Goal: Check status: Check status

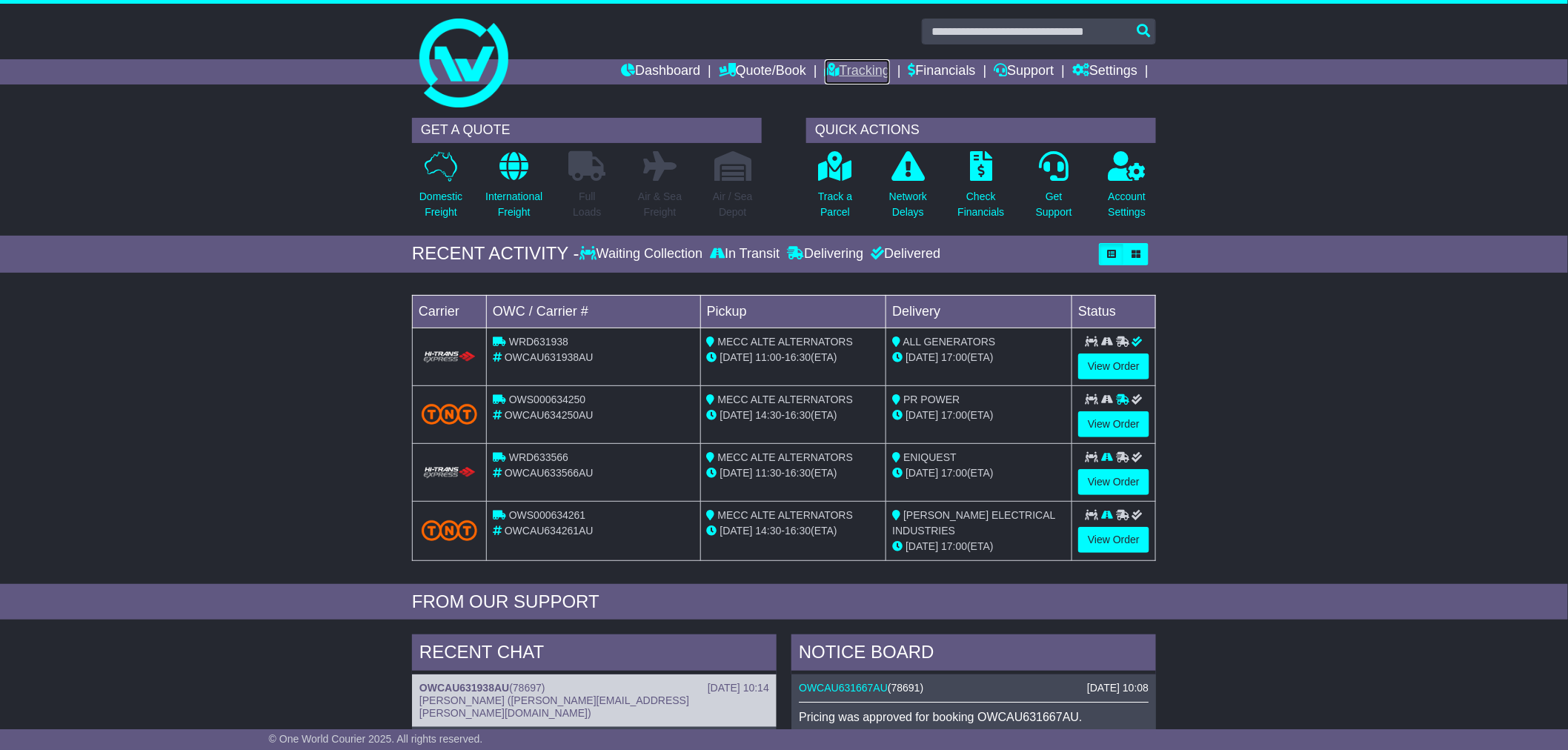
drag, startPoint x: 0, startPoint y: 0, endPoint x: 817, endPoint y: 67, distance: 819.7
click at [825, 67] on icon at bounding box center [832, 69] width 15 height 13
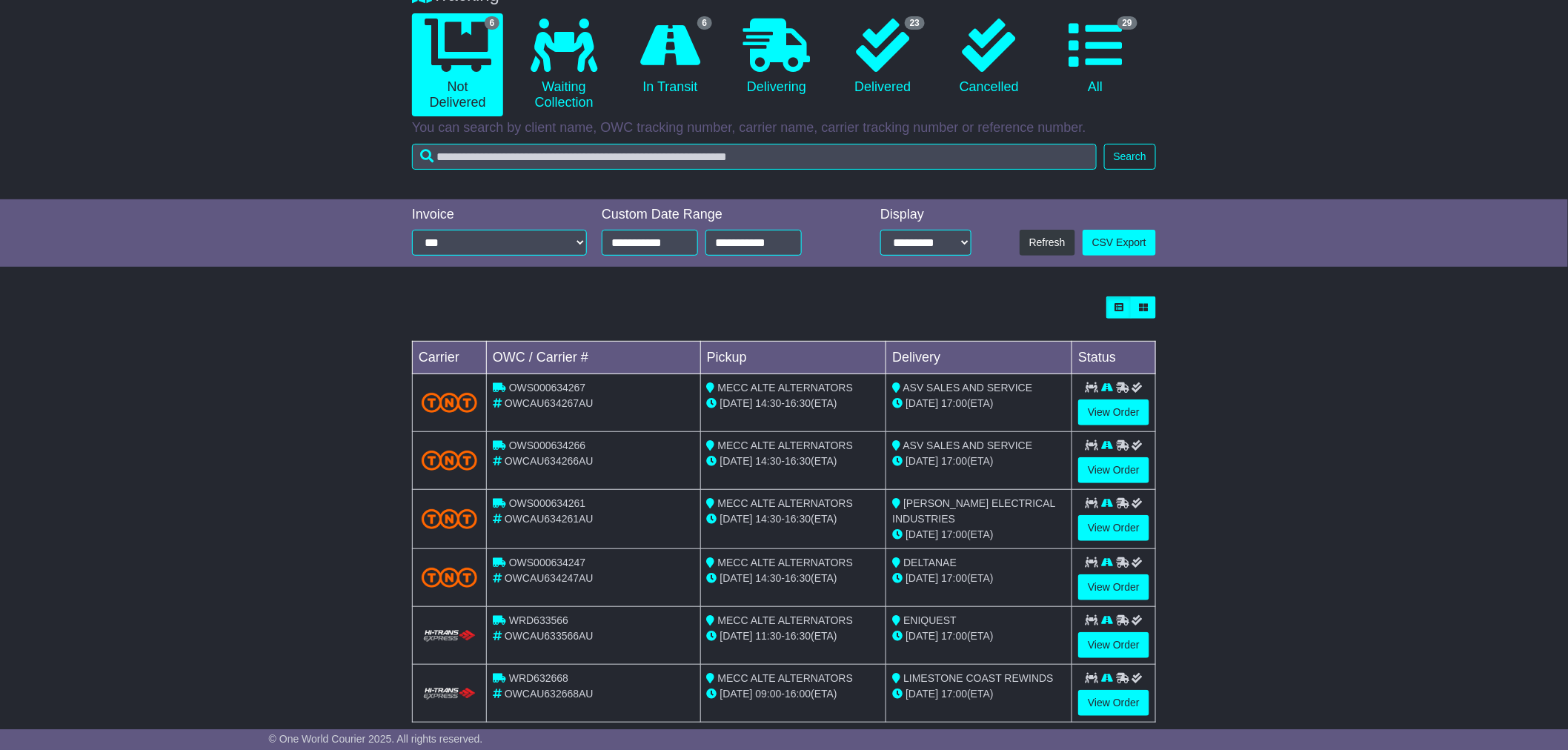
scroll to position [167, 0]
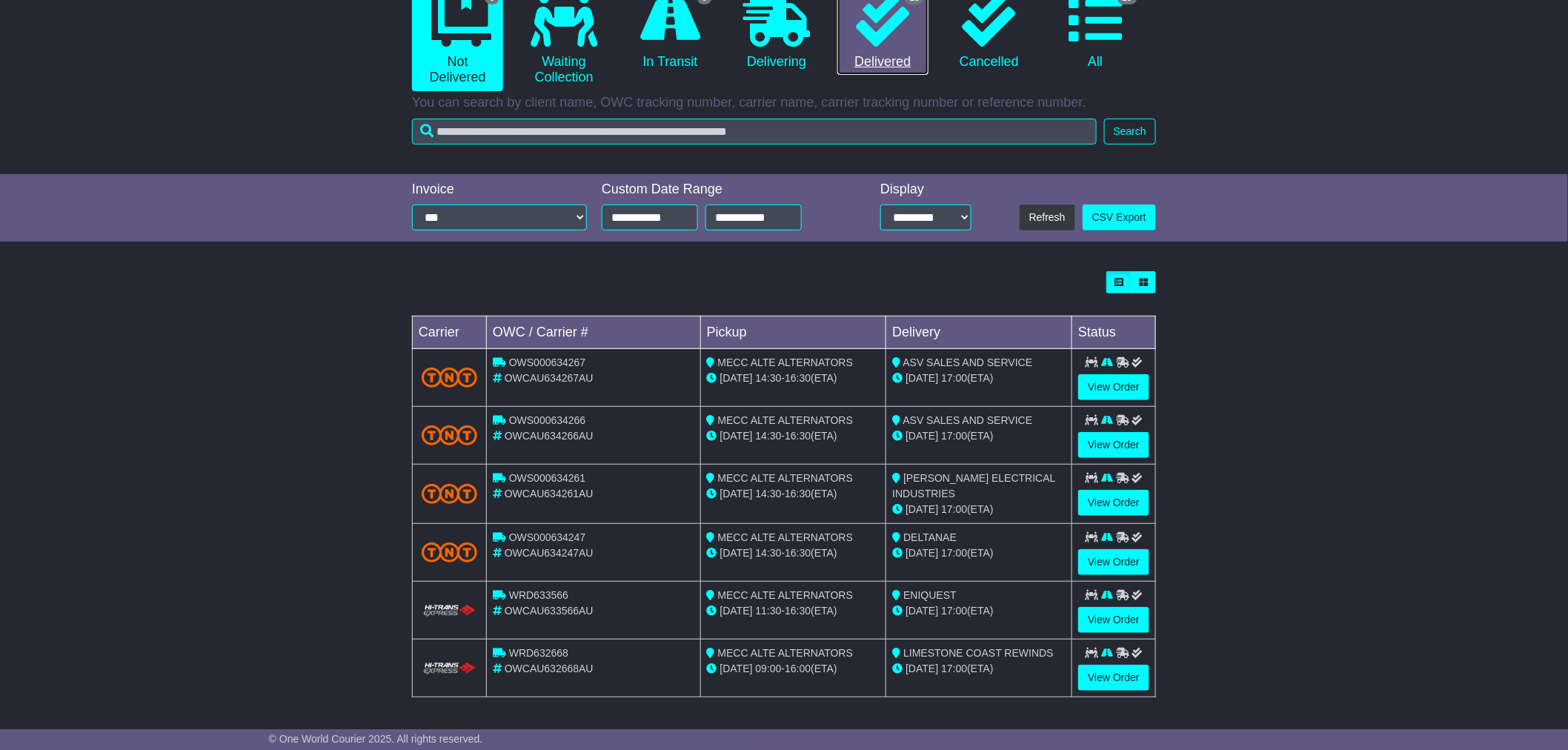
click at [887, 53] on link "23 Delivered" at bounding box center [883, 32] width 91 height 88
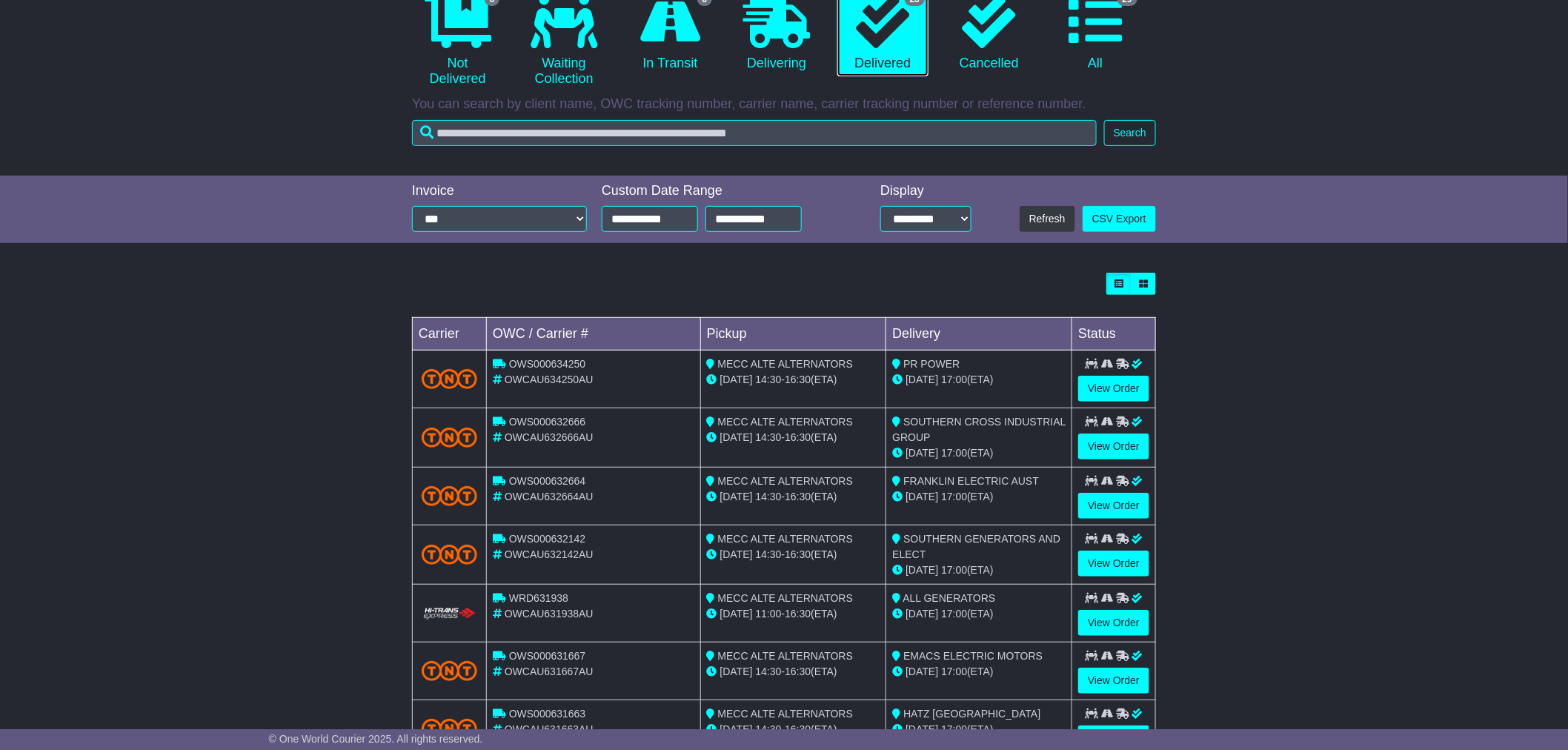
scroll to position [247, 0]
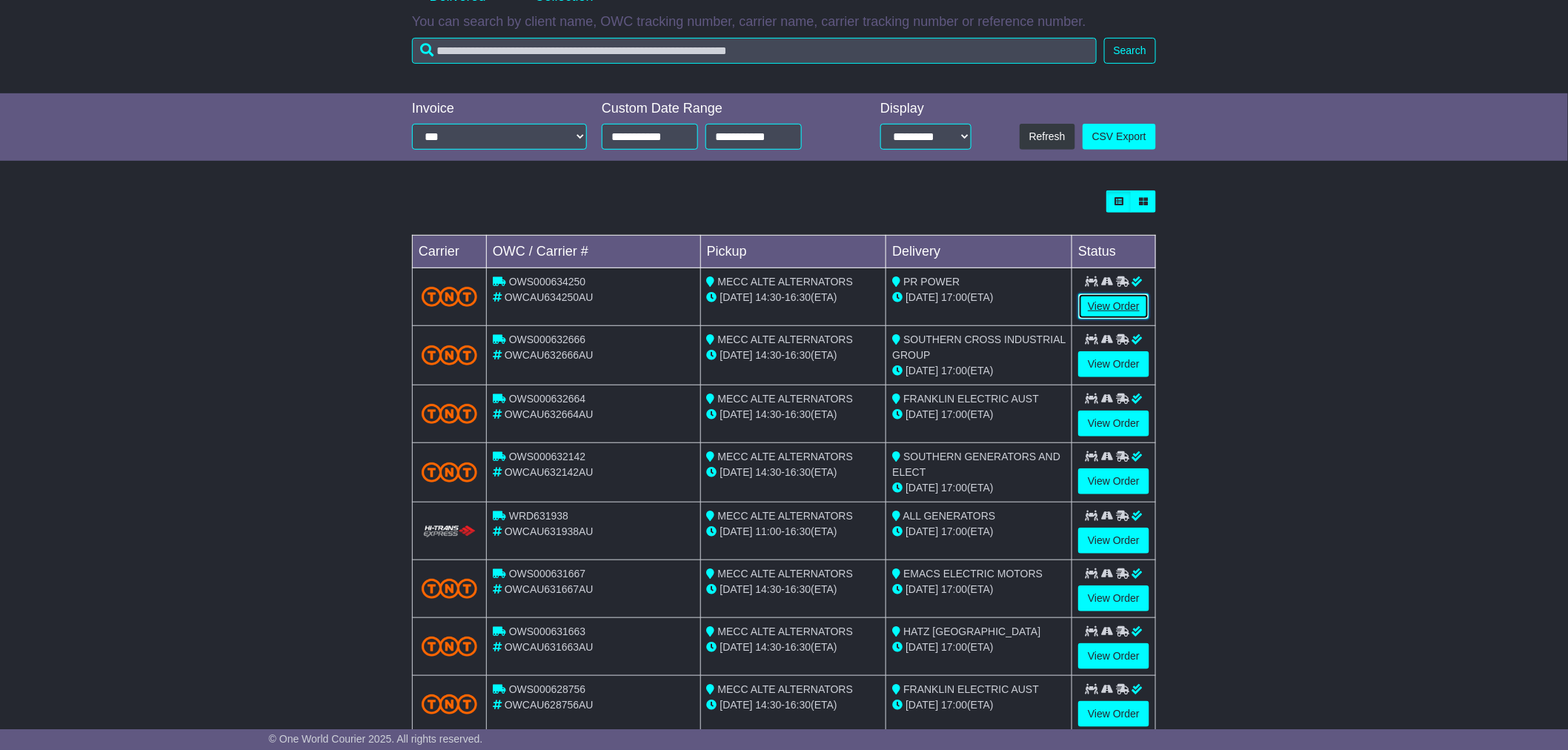
click at [1111, 311] on link "View Order" at bounding box center [1114, 306] width 71 height 26
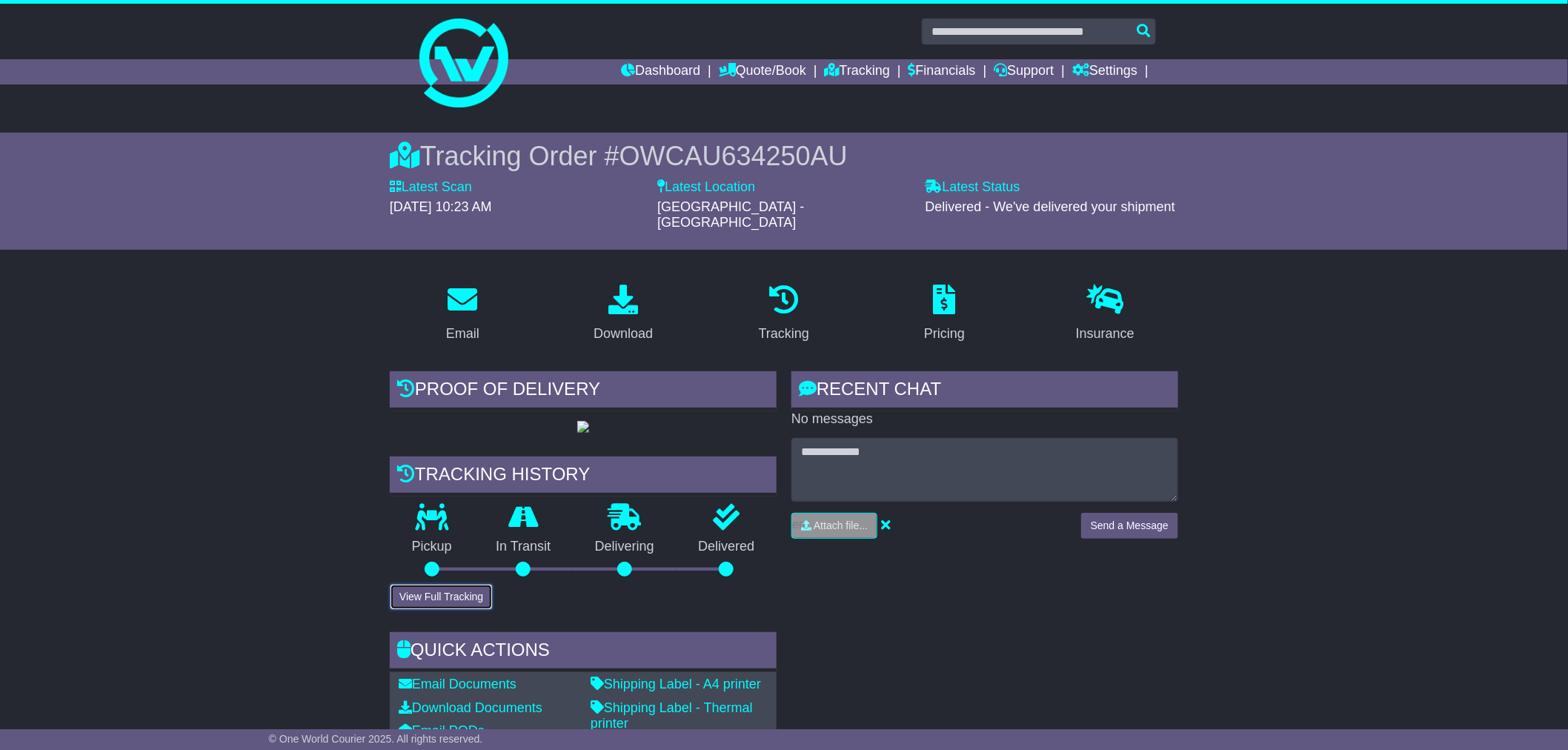
click at [441, 610] on button "View Full Tracking" at bounding box center [442, 597] width 103 height 26
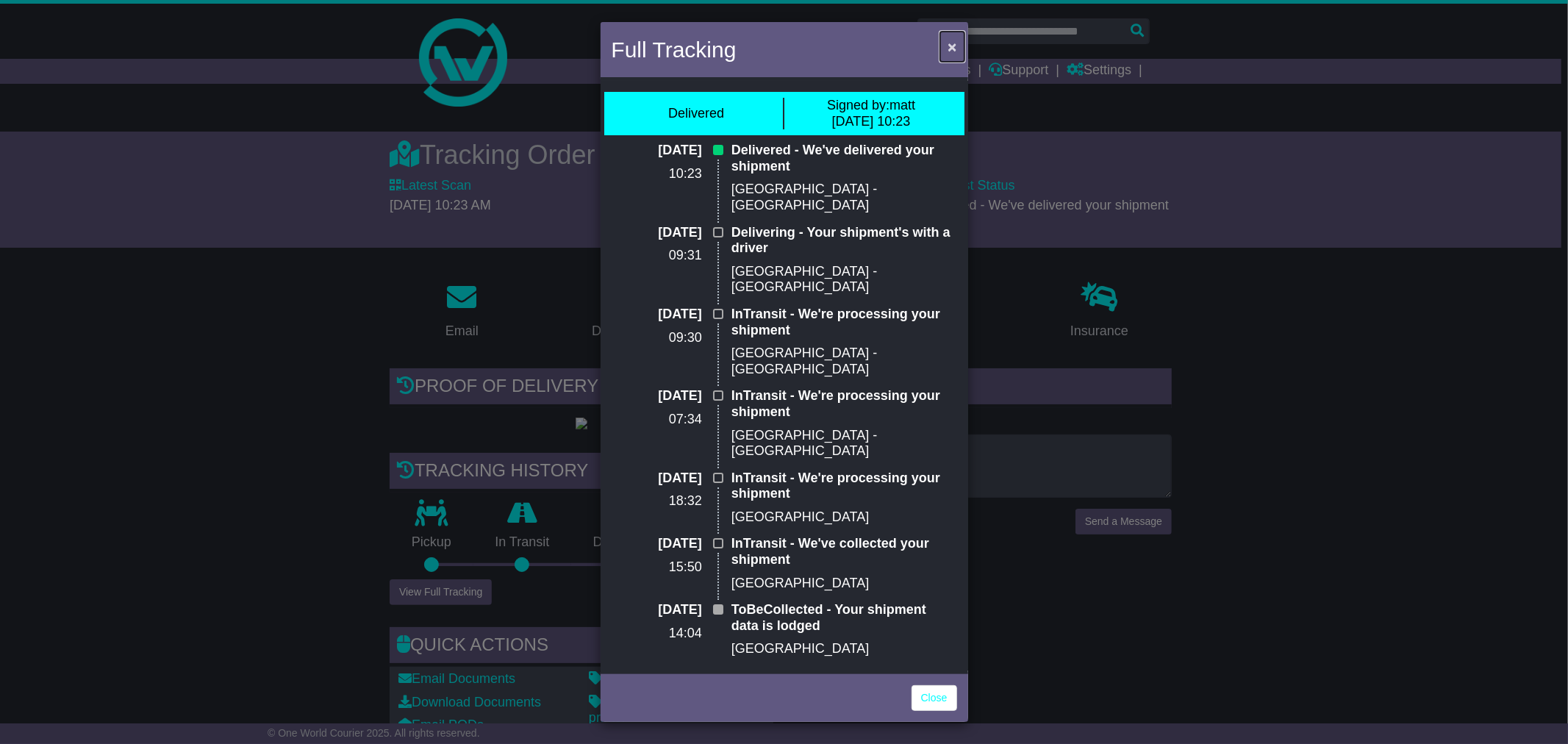
click at [960, 43] on button "×" at bounding box center [952, 47] width 23 height 30
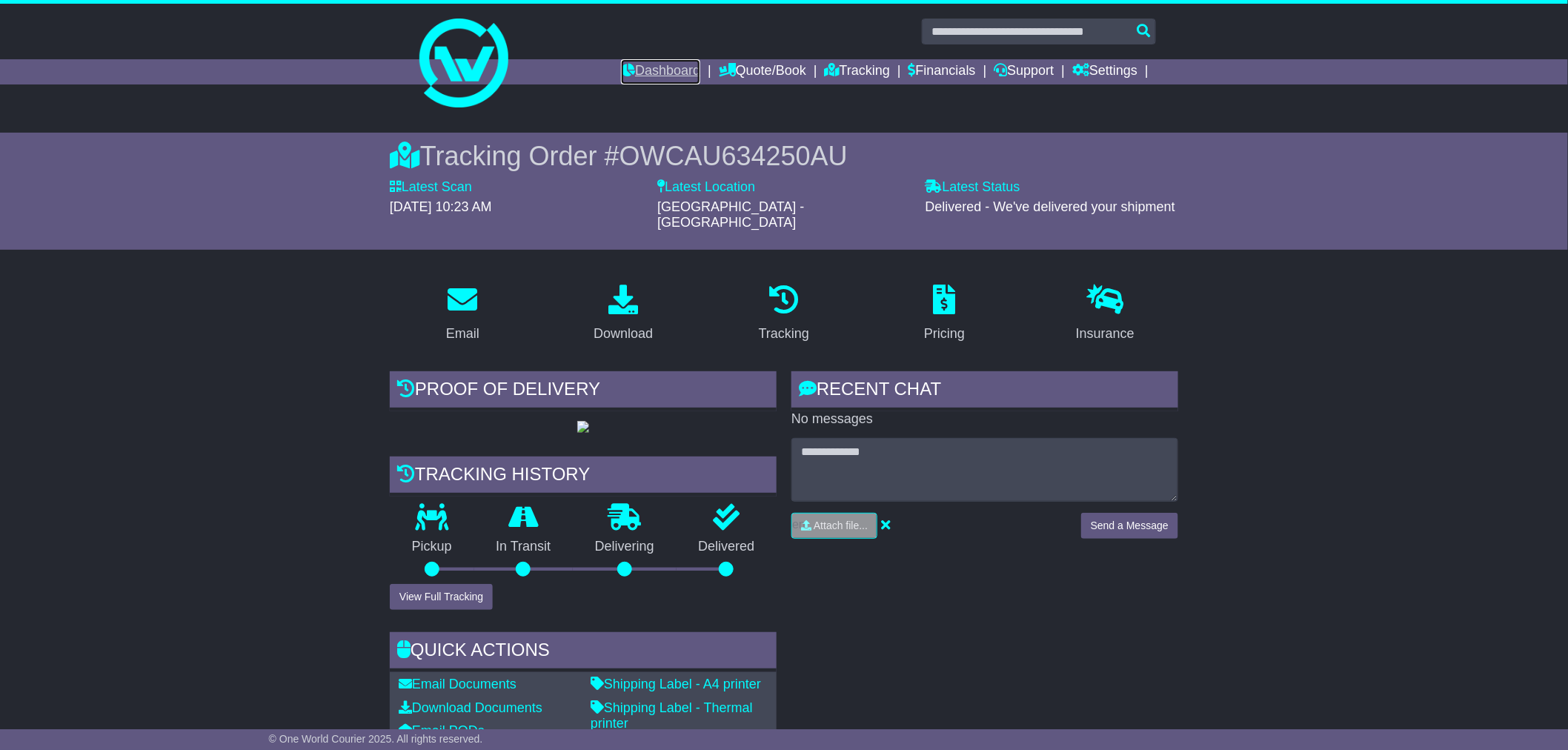
click at [666, 70] on link "Dashboard" at bounding box center [660, 72] width 79 height 25
